Goal: Task Accomplishment & Management: Manage account settings

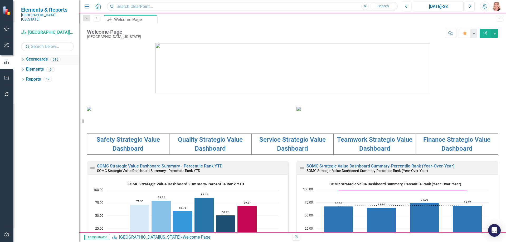
click at [23, 59] on icon "Dropdown" at bounding box center [23, 60] width 4 height 3
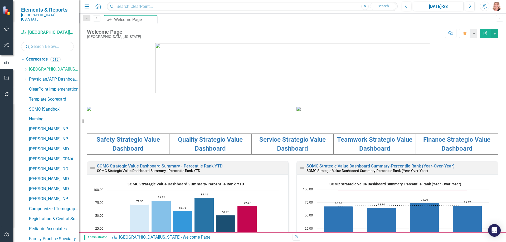
drag, startPoint x: 36, startPoint y: 43, endPoint x: 39, endPoint y: 41, distance: 3.7
click at [36, 43] on input "text" at bounding box center [47, 46] width 53 height 9
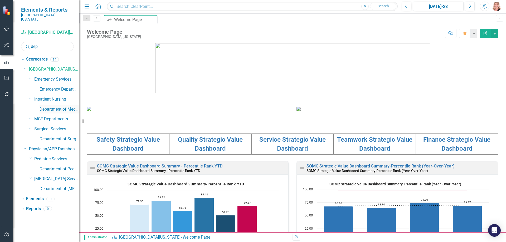
type input "dep"
click at [57, 107] on link "Department of Medicine" at bounding box center [60, 110] width 40 height 6
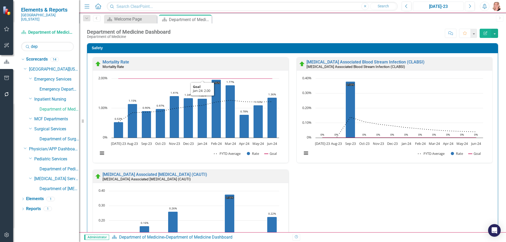
click at [442, 8] on div "[DATE]-23" at bounding box center [438, 6] width 47 height 6
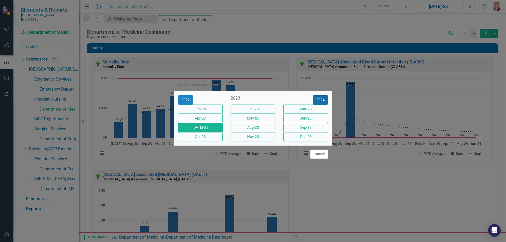
click at [318, 95] on button "2024" at bounding box center [320, 99] width 15 height 9
click at [318, 95] on button "2025" at bounding box center [320, 99] width 15 height 9
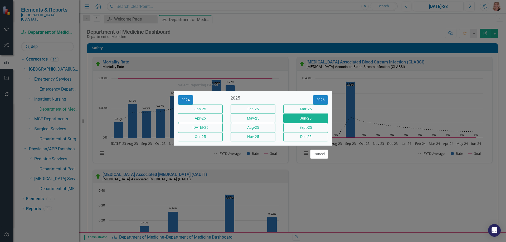
click at [310, 120] on button "Jun-25" at bounding box center [305, 118] width 45 height 9
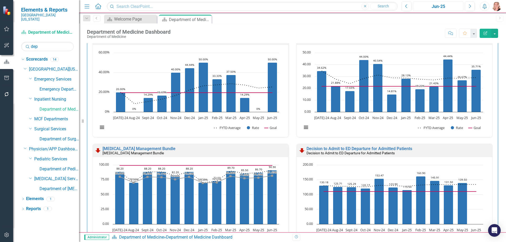
scroll to position [316, 0]
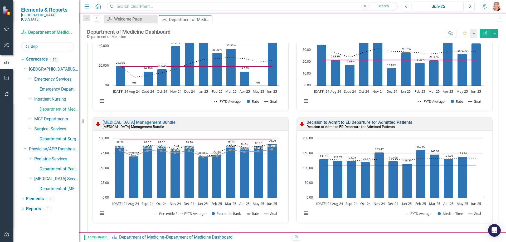
click at [407, 124] on link "Decision to Admit to ED Departure for Admitted Patients" at bounding box center [360, 122] width 106 height 5
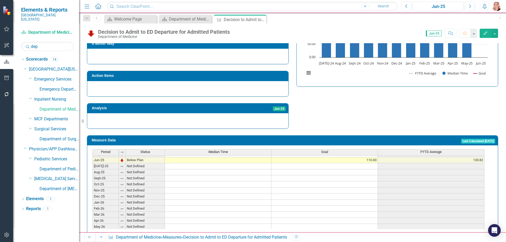
scroll to position [185, 0]
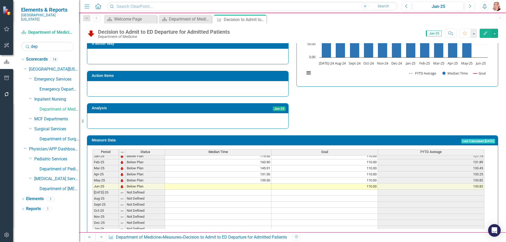
click at [228, 179] on tbody "May-24 Below Plan 133.50 110.00 110.57 Jun-24 Below Plan 129.78 110.00 112.17 J…" at bounding box center [289, 184] width 392 height 158
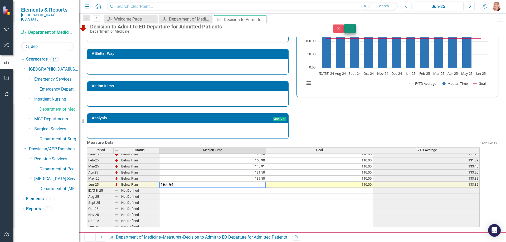
type textarea "165.54"
click at [352, 30] on icon "Save" at bounding box center [350, 28] width 5 height 4
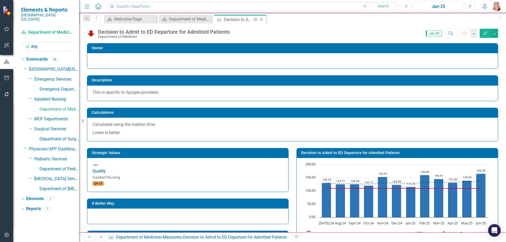
click at [261, 20] on icon at bounding box center [261, 19] width 3 height 3
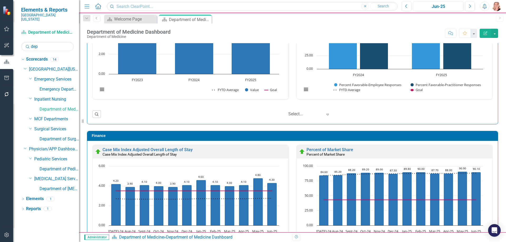
scroll to position [1130, 0]
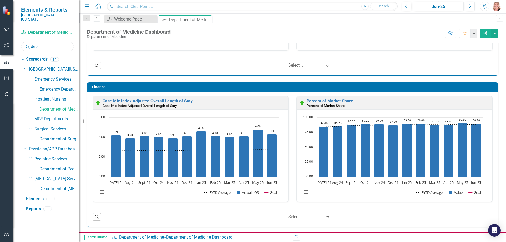
click at [41, 42] on input "dep" at bounding box center [47, 46] width 53 height 9
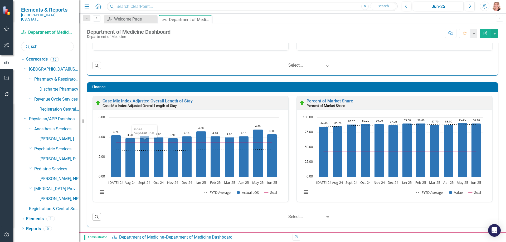
click at [40, 43] on input "sch" at bounding box center [47, 46] width 53 height 9
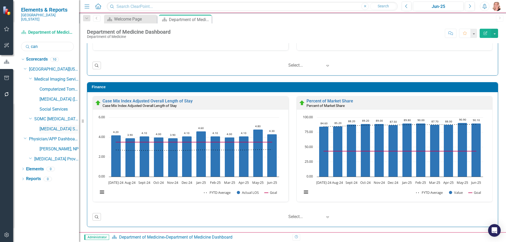
type input "can"
click at [62, 126] on link "[MEDICAL_DATA] Services and Infusion" at bounding box center [60, 129] width 40 height 6
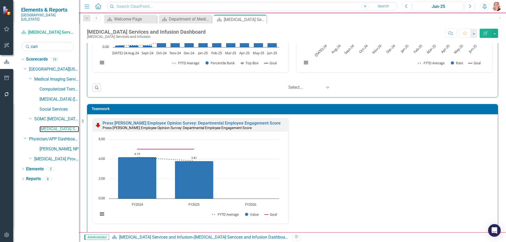
scroll to position [923, 0]
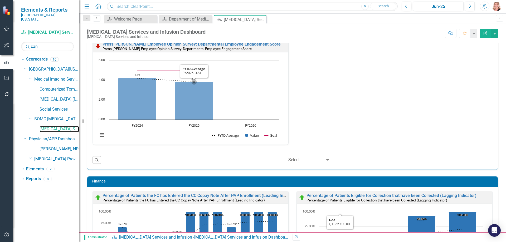
click at [252, 106] on rect "Interactive chart" at bounding box center [188, 101] width 186 height 86
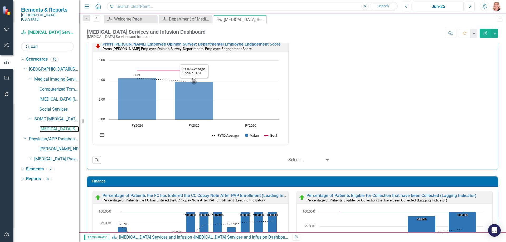
click at [250, 86] on rect "Interactive chart" at bounding box center [188, 101] width 186 height 86
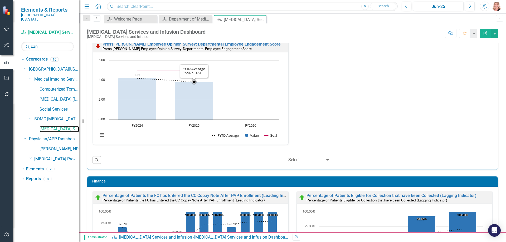
click at [250, 86] on rect "Interactive chart" at bounding box center [188, 101] width 186 height 86
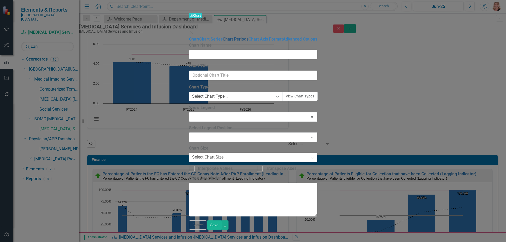
click at [223, 40] on link "Chart Periods" at bounding box center [236, 39] width 26 height 5
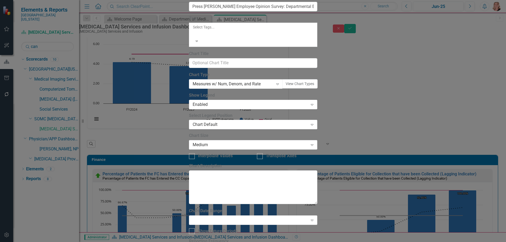
checkbox input "true"
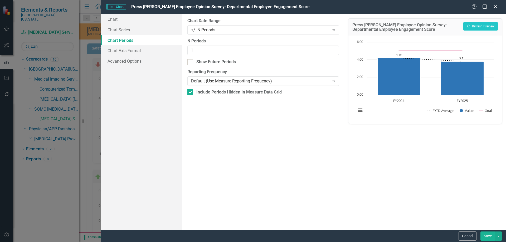
scroll to position [952, 0]
click at [469, 237] on button "Cancel" at bounding box center [468, 236] width 18 height 9
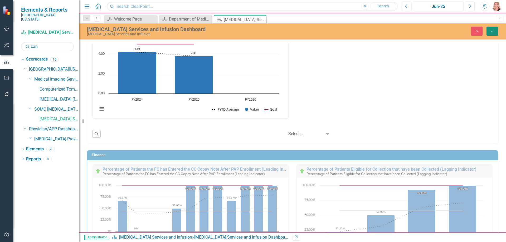
click at [493, 31] on icon "Save" at bounding box center [492, 31] width 5 height 4
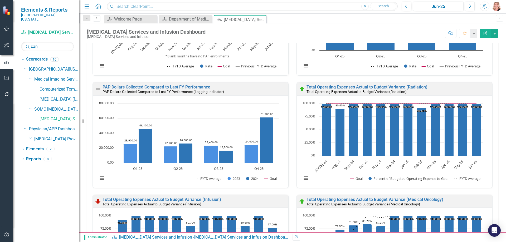
scroll to position [1117, 0]
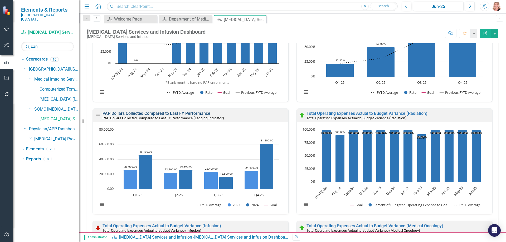
click at [196, 113] on link "PAP Dollars Collected Compared to Last FY Performance" at bounding box center [157, 113] width 108 height 5
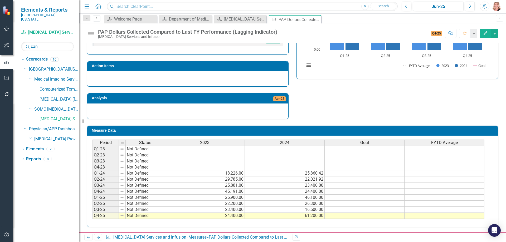
scroll to position [24, 0]
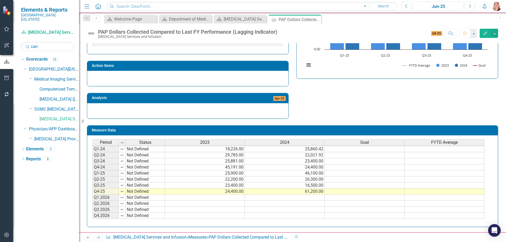
click at [453, 142] on span "FYTD Average" at bounding box center [444, 142] width 27 height 5
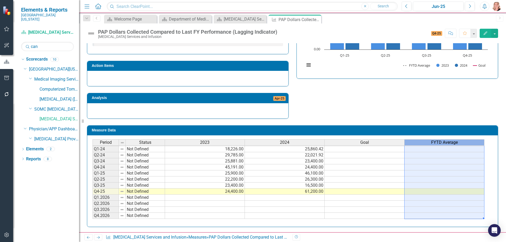
click at [453, 142] on span "FYTD Average" at bounding box center [444, 142] width 27 height 5
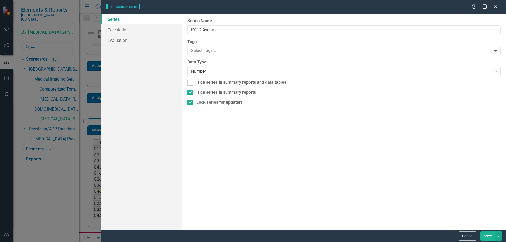
type input "FYTD Average"
checkbox input "true"
click at [191, 104] on div at bounding box center [190, 103] width 6 height 6
click at [191, 103] on input "Lock series for updaters" at bounding box center [188, 101] width 3 height 3
checkbox input "false"
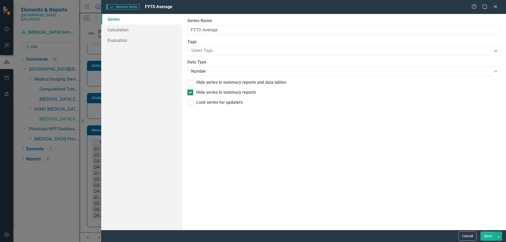
click at [190, 93] on input "Hide series in summary reports" at bounding box center [188, 91] width 3 height 3
checkbox input "false"
click at [128, 30] on link "Calculation" at bounding box center [141, 30] width 81 height 11
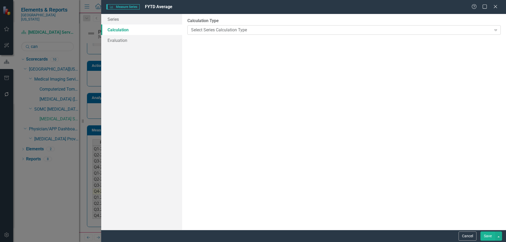
click at [216, 32] on div "Select Series Calculation Type" at bounding box center [341, 30] width 300 height 6
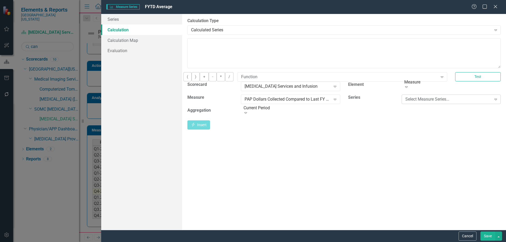
click at [448, 102] on div "Select Measure Series..." at bounding box center [448, 99] width 86 height 6
click at [466, 236] on button "Cancel" at bounding box center [468, 236] width 18 height 9
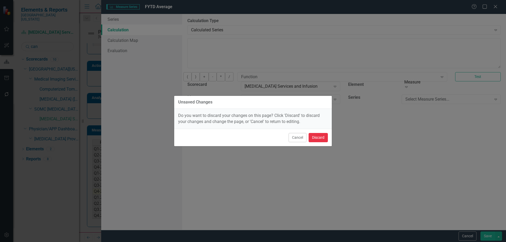
click at [322, 139] on button "Discard" at bounding box center [318, 137] width 19 height 9
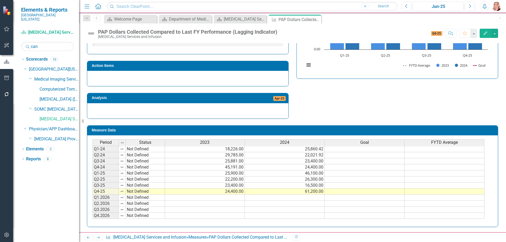
scroll to position [0, 0]
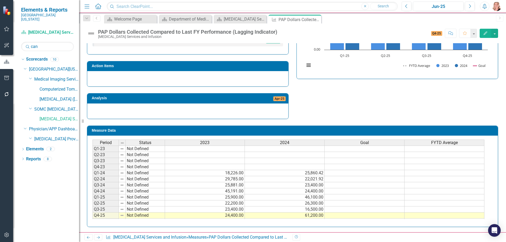
click at [459, 143] on div "FYTD Average" at bounding box center [445, 143] width 80 height 6
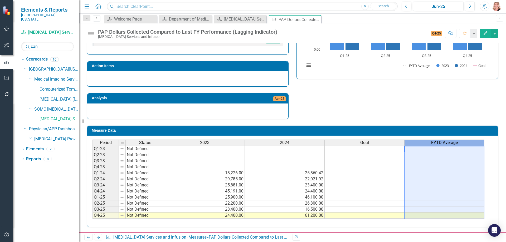
click at [459, 143] on div "FYTD Average" at bounding box center [445, 143] width 80 height 6
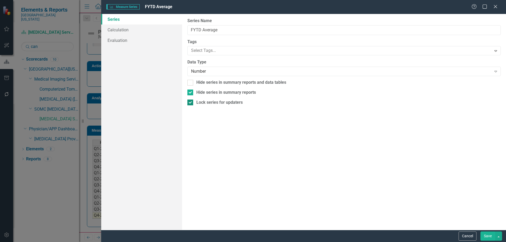
click at [189, 102] on input "Lock series for updaters" at bounding box center [188, 101] width 3 height 3
checkbox input "false"
click at [190, 91] on input "Hide series in summary reports" at bounding box center [188, 91] width 3 height 3
checkbox input "false"
click at [134, 31] on link "Calculation" at bounding box center [141, 30] width 81 height 11
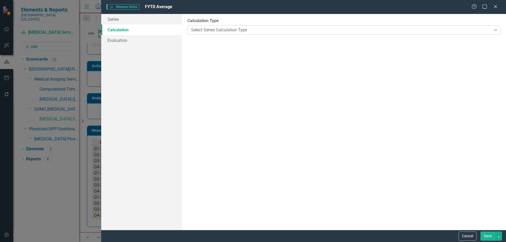
click at [242, 32] on div "Select Series Calculation Type" at bounding box center [341, 30] width 300 height 6
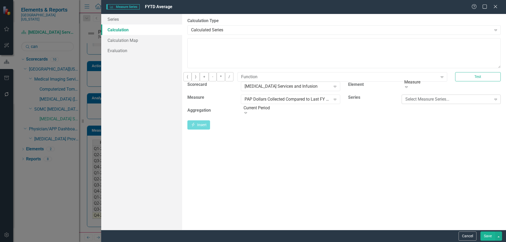
click at [435, 102] on div "Select Measure Series..." at bounding box center [448, 99] width 86 height 6
click at [336, 114] on icon "Expand" at bounding box center [334, 112] width 5 height 4
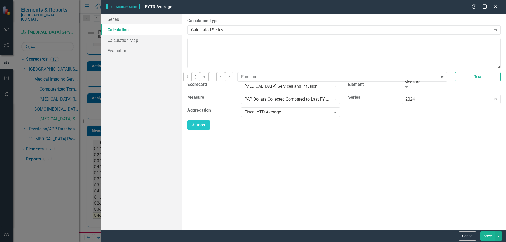
click at [484, 234] on button "Save" at bounding box center [488, 236] width 15 height 9
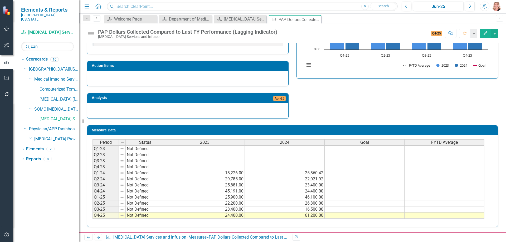
scroll to position [24, 0]
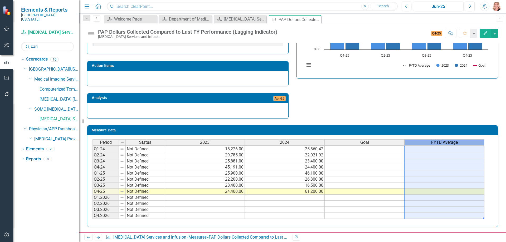
click at [470, 143] on div "FYTD Average" at bounding box center [445, 143] width 80 height 6
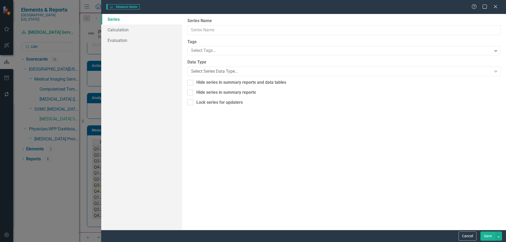
type input "FYTD Average"
click at [121, 27] on link "Calculation" at bounding box center [141, 30] width 81 height 11
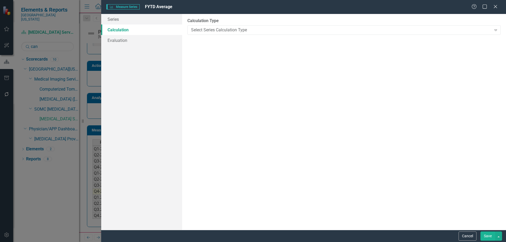
click at [464, 234] on button "Cancel" at bounding box center [468, 236] width 18 height 9
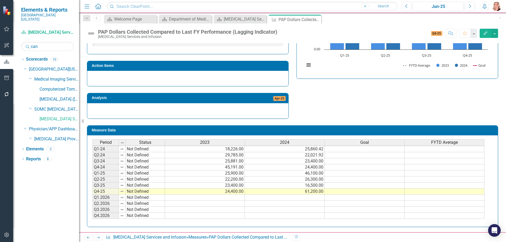
click at [414, 175] on td at bounding box center [445, 174] width 80 height 6
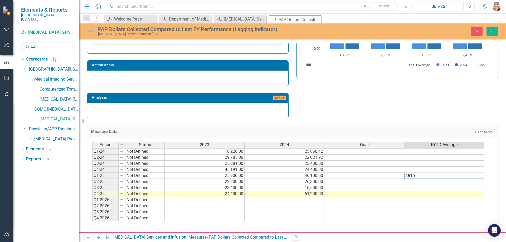
type textarea "46100"
click at [426, 182] on td at bounding box center [444, 182] width 80 height 6
type textarea "36200"
click at [426, 189] on td at bounding box center [444, 188] width 80 height 6
click at [462, 190] on td at bounding box center [444, 188] width 80 height 6
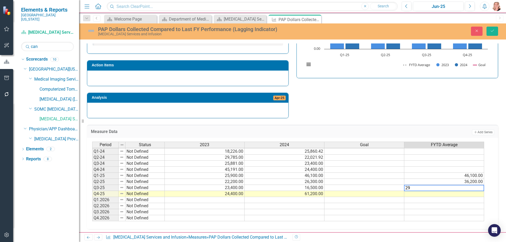
click at [453, 190] on textarea "29" at bounding box center [444, 188] width 80 height 6
type textarea "29633.33"
click at [467, 196] on td at bounding box center [444, 194] width 80 height 6
click at [443, 195] on textarea "37" at bounding box center [444, 194] width 80 height 6
type textarea "37525"
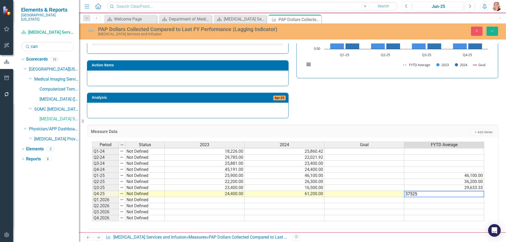
click at [411, 111] on div "Strategic Values Finance Jun-25 A Better Way Improving PAP Collections [DATE] -…" at bounding box center [292, 46] width 419 height 146
click at [491, 33] on button "Save" at bounding box center [493, 31] width 12 height 9
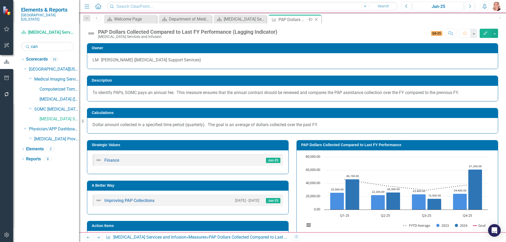
click at [316, 20] on icon "Close" at bounding box center [316, 19] width 5 height 4
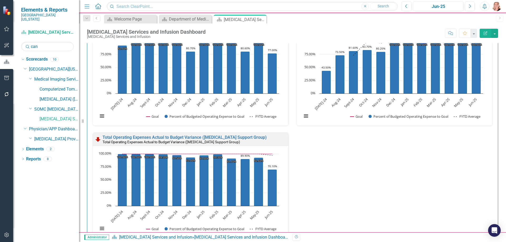
scroll to position [1354, 0]
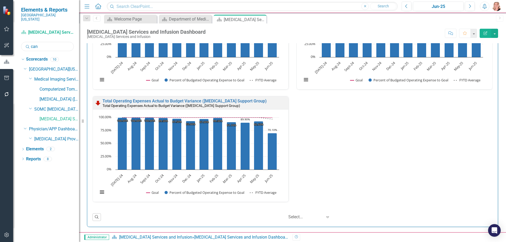
click at [45, 43] on input "can" at bounding box center [47, 46] width 53 height 9
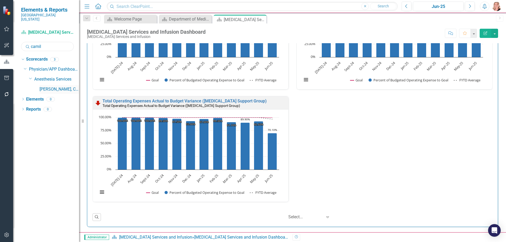
type input "camil"
click at [60, 86] on link "[PERSON_NAME], CRNA" at bounding box center [60, 89] width 40 height 6
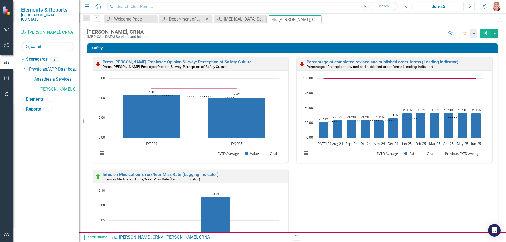
click at [208, 19] on icon "Close" at bounding box center [206, 19] width 5 height 4
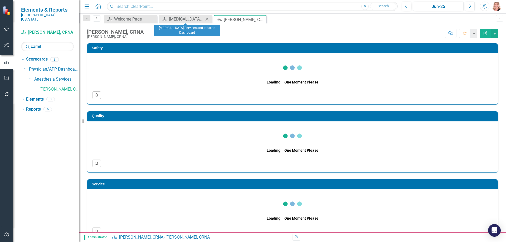
click at [207, 19] on icon at bounding box center [207, 19] width 3 height 3
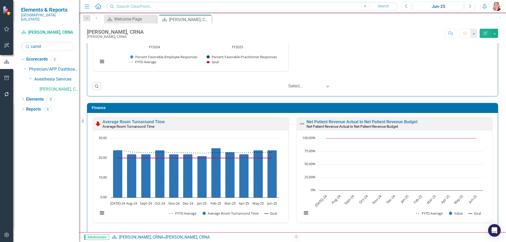
scroll to position [720, 0]
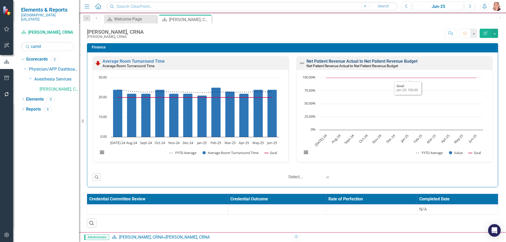
click at [398, 62] on link "Net Patient Revenue Actual to Net Patient Revenue Budget" at bounding box center [362, 61] width 111 height 5
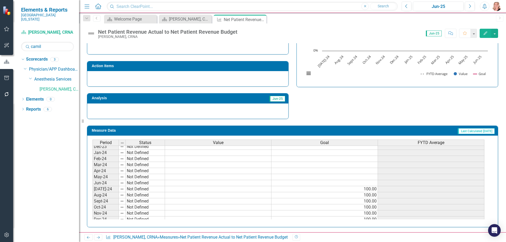
scroll to position [132, 0]
click at [173, 176] on td at bounding box center [218, 175] width 107 height 6
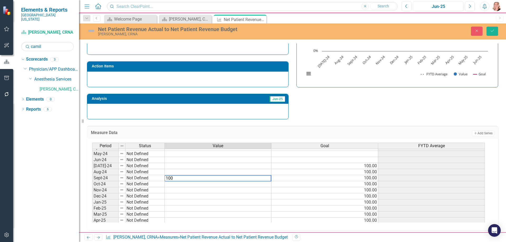
type textarea "100"
click at [209, 184] on td at bounding box center [218, 184] width 107 height 6
click at [202, 177] on td "100.00" at bounding box center [218, 178] width 107 height 6
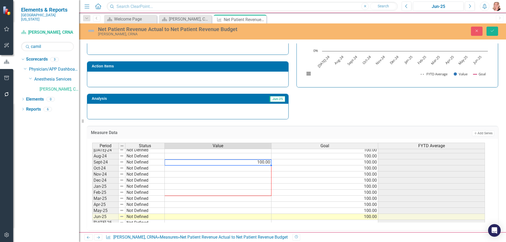
scroll to position [163, 0]
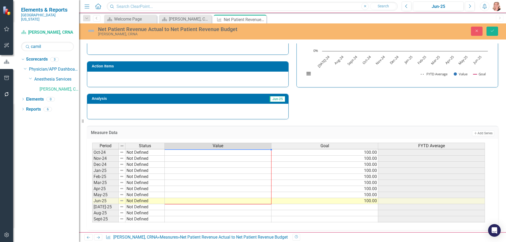
drag, startPoint x: 271, startPoint y: 182, endPoint x: 267, endPoint y: 200, distance: 18.7
click at [92, 200] on div "Period Status Value Goal FYTD Average [DATE]-23 Not Defined Aug-23 Not Defined …" at bounding box center [92, 149] width 0 height 195
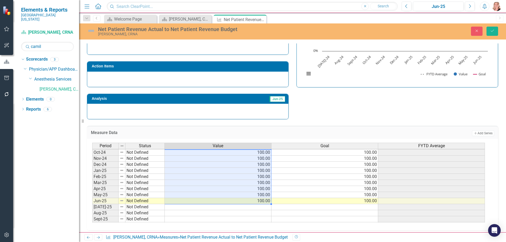
type textarea "100"
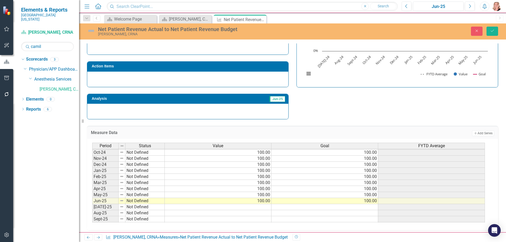
click at [405, 119] on div "Strategic Values Finance Anesthesia Services Jun-25 A Better Way Action Items A…" at bounding box center [292, 50] width 419 height 137
click at [493, 31] on icon "Save" at bounding box center [492, 31] width 5 height 4
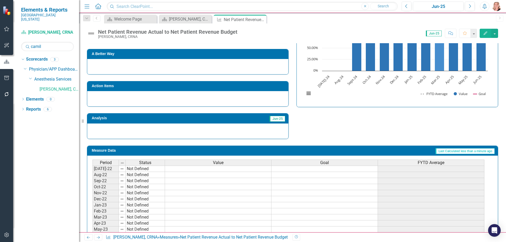
scroll to position [152, 0]
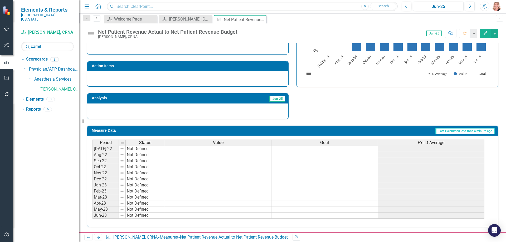
click at [441, 144] on span "FYTD Average" at bounding box center [431, 143] width 27 height 5
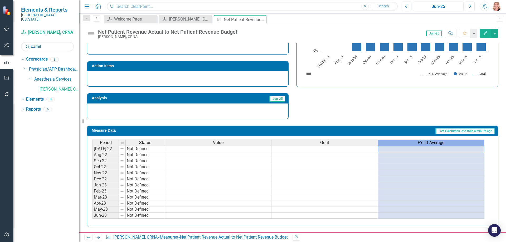
click at [441, 144] on span "FYTD Average" at bounding box center [431, 143] width 27 height 5
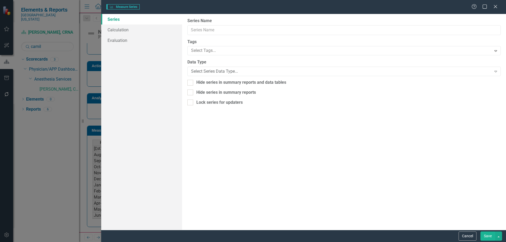
type input "FYTD Average"
click at [136, 31] on link "Calculation" at bounding box center [141, 30] width 81 height 11
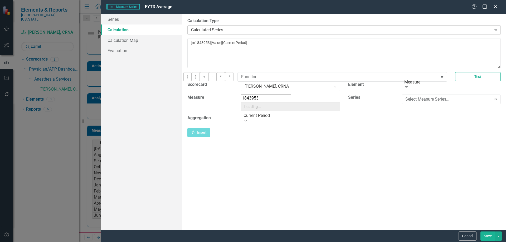
click at [224, 31] on div "Calculated Series" at bounding box center [341, 30] width 300 height 6
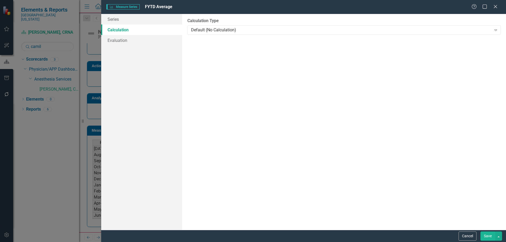
click at [486, 237] on button "Save" at bounding box center [488, 236] width 15 height 9
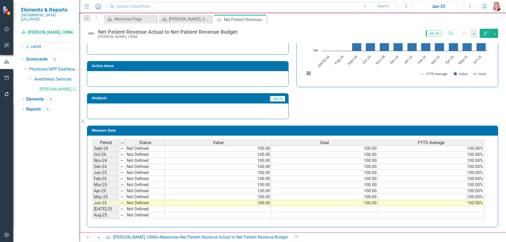
scroll to position [132, 0]
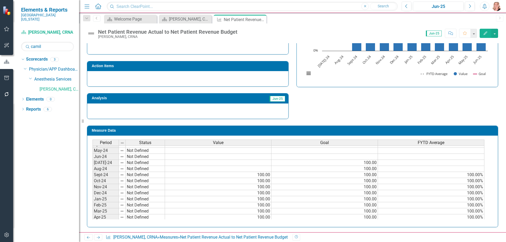
click at [399, 106] on div "Strategic Values Finance Anesthesia Services Jun-25 A Better Way Action Items A…" at bounding box center [292, 50] width 419 height 137
click at [261, 19] on icon at bounding box center [261, 19] width 3 height 3
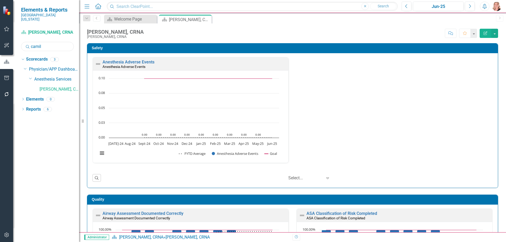
click at [49, 43] on input "camil" at bounding box center [47, 46] width 53 height 9
type input "dela"
click at [57, 88] on link "[PERSON_NAME], [GEOGRAPHIC_DATA]" at bounding box center [60, 89] width 40 height 6
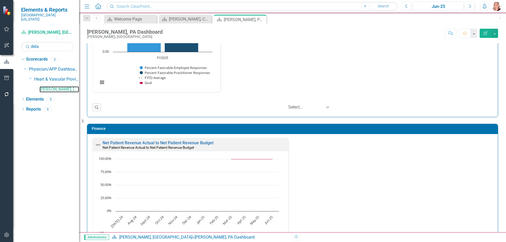
scroll to position [1054, 0]
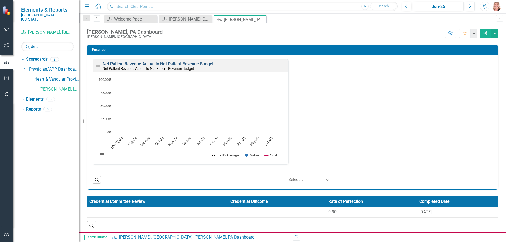
click at [199, 64] on link "Net Patient Revenue Actual to Net Patient Revenue Budget" at bounding box center [158, 63] width 111 height 5
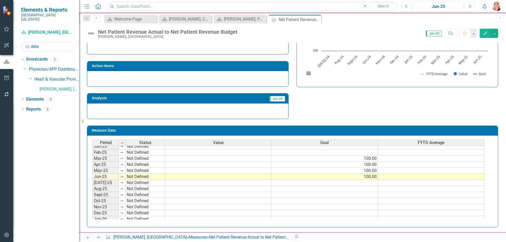
click at [187, 160] on tbody "[DATE]-23 Not Defined Aug-23 Not Defined Sep-23 Not Defined Oct-23 Not Defined …" at bounding box center [289, 128] width 392 height 188
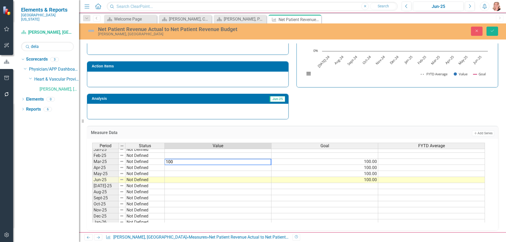
type textarea "100"
click at [186, 170] on td at bounding box center [218, 168] width 107 height 6
click at [191, 160] on td "100.00" at bounding box center [218, 162] width 107 height 6
drag, startPoint x: 271, startPoint y: 165, endPoint x: 270, endPoint y: 180, distance: 14.6
click at [92, 180] on div "Period Status Value Goal FYTD Average Feb-24 Not Defined Mar-24 Not Defined Apr…" at bounding box center [92, 165] width 0 height 182
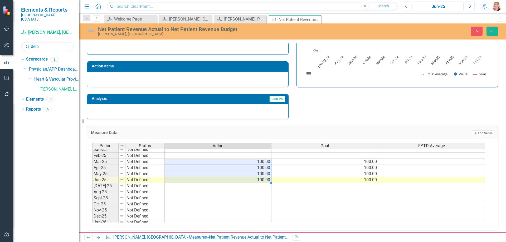
click at [424, 162] on td at bounding box center [431, 162] width 107 height 6
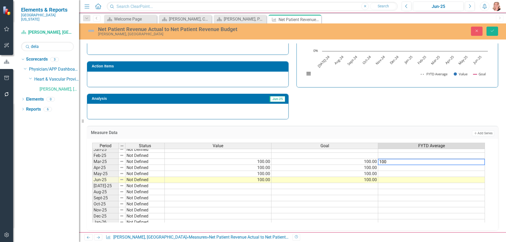
type textarea "100"
click at [422, 169] on td at bounding box center [431, 168] width 107 height 6
click at [426, 161] on td "100.00%" at bounding box center [431, 162] width 107 height 6
drag, startPoint x: 484, startPoint y: 165, endPoint x: 485, endPoint y: 180, distance: 15.0
click at [92, 180] on div "Period Status Value Goal FYTD Average Feb-24 Not Defined Mar-24 Not Defined Apr…" at bounding box center [92, 165] width 0 height 182
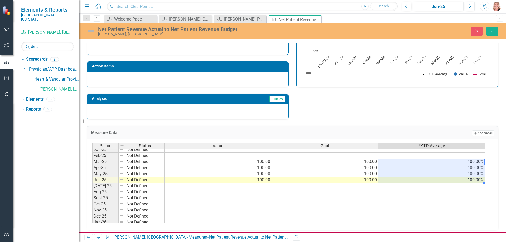
type textarea "100"
click at [490, 110] on div "Strategic Values Finance Heart & Vascular Providers Jun-25 A Better Way Action …" at bounding box center [292, 50] width 419 height 137
